Goal: Task Accomplishment & Management: Manage account settings

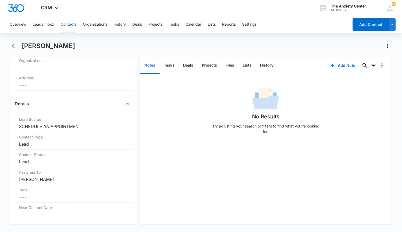
scroll to position [160, 0]
click at [93, 138] on div "Contact Type Cancel Save Changes Lead" at bounding box center [73, 140] width 117 height 18
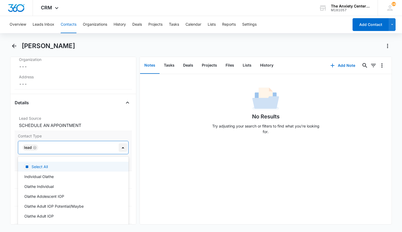
click at [119, 149] on div at bounding box center [123, 147] width 9 height 9
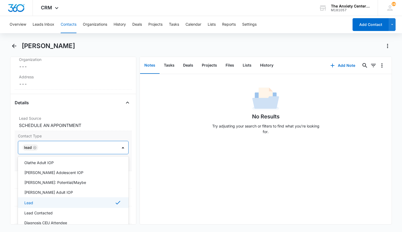
scroll to position [80, 0]
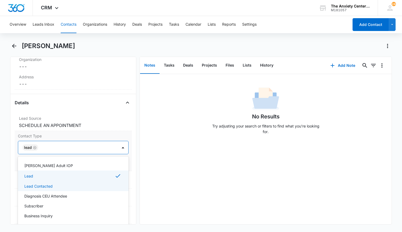
click at [57, 186] on div "Lead Contacted" at bounding box center [72, 186] width 97 height 6
click at [207, 173] on div "No Results Try adjusting your search or filters to find what you’re looking for." at bounding box center [266, 149] width 252 height 150
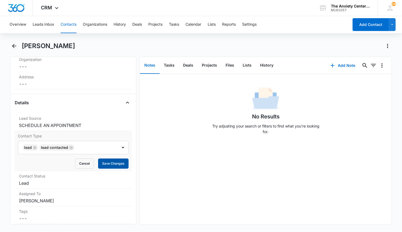
click at [121, 164] on button "Save Changes" at bounding box center [113, 164] width 30 height 10
click at [338, 62] on button "Add Note" at bounding box center [343, 65] width 36 height 13
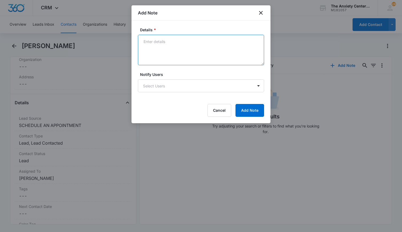
click at [167, 41] on textarea "Details *" at bounding box center [201, 50] width 126 height 30
type textarea "sent email with info regarding IOP and Ind therapists"
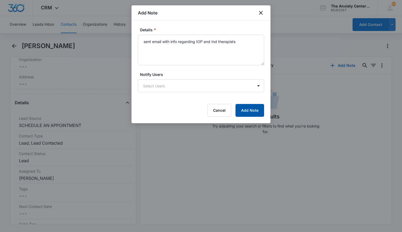
click at [262, 113] on button "Add Note" at bounding box center [250, 110] width 29 height 13
